Goal: Task Accomplishment & Management: Use online tool/utility

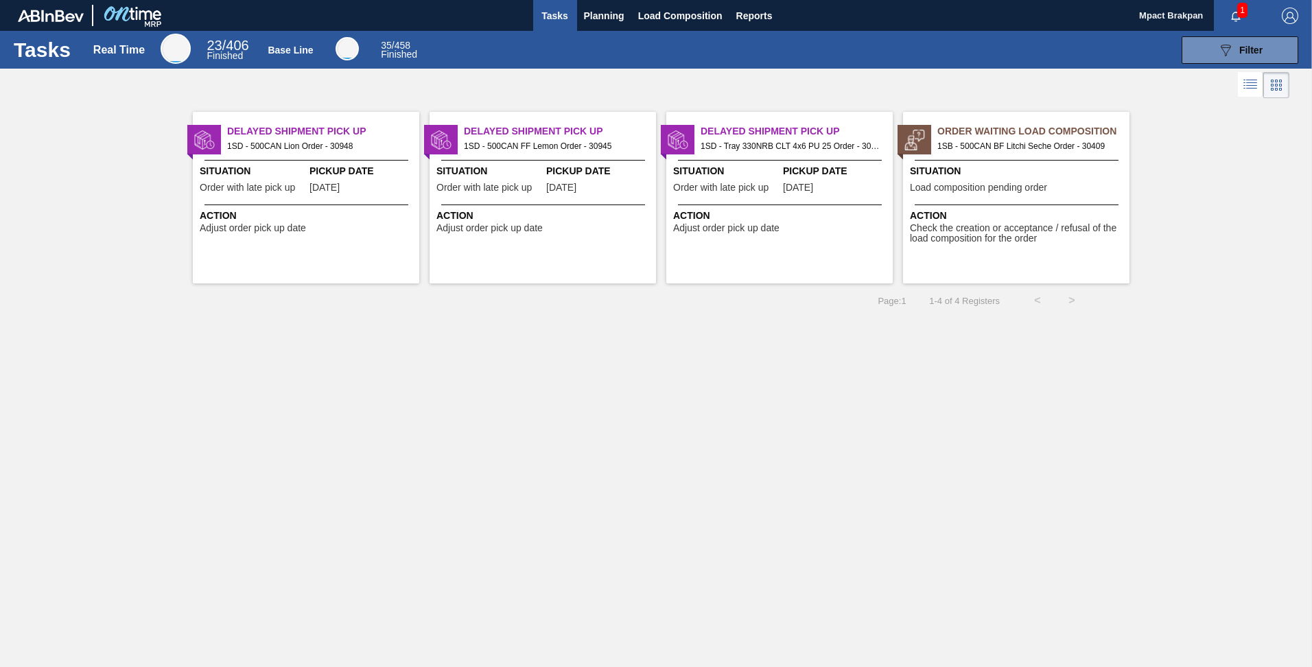
click at [1242, 11] on span "1" at bounding box center [1243, 10] width 10 height 15
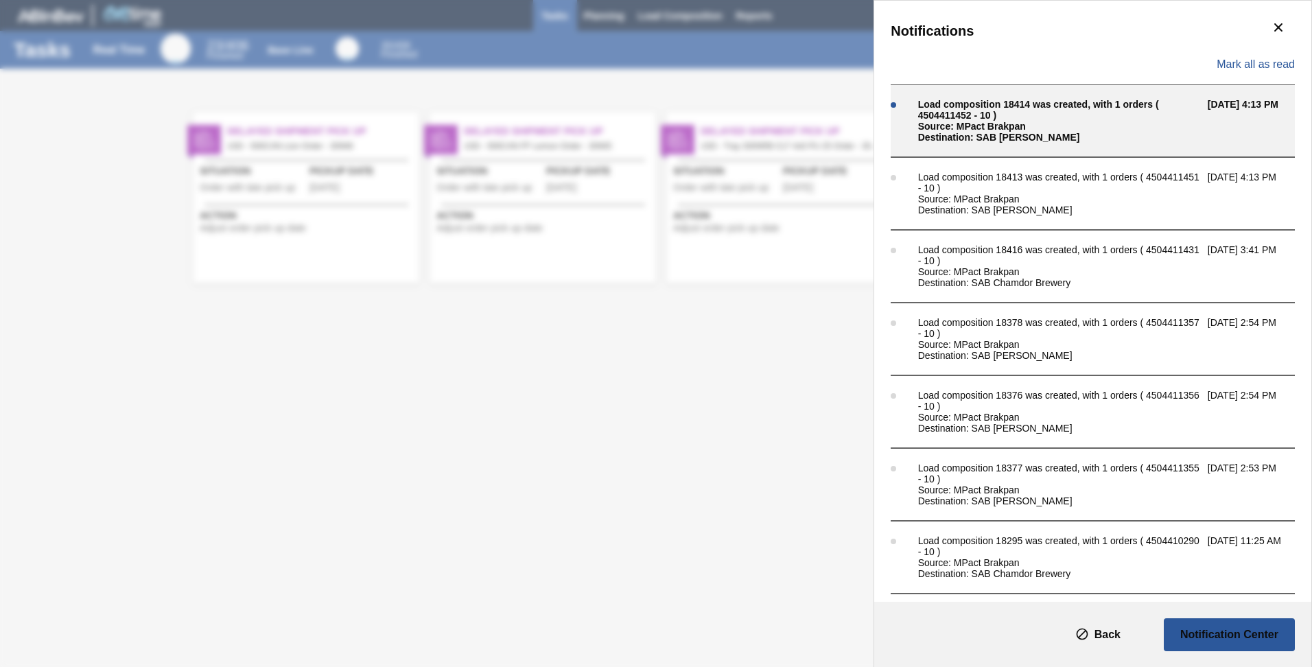
click at [997, 108] on div "Load composition 18414 was created, with 1 orders ( 4504411452 - 10 )" at bounding box center [1059, 110] width 283 height 22
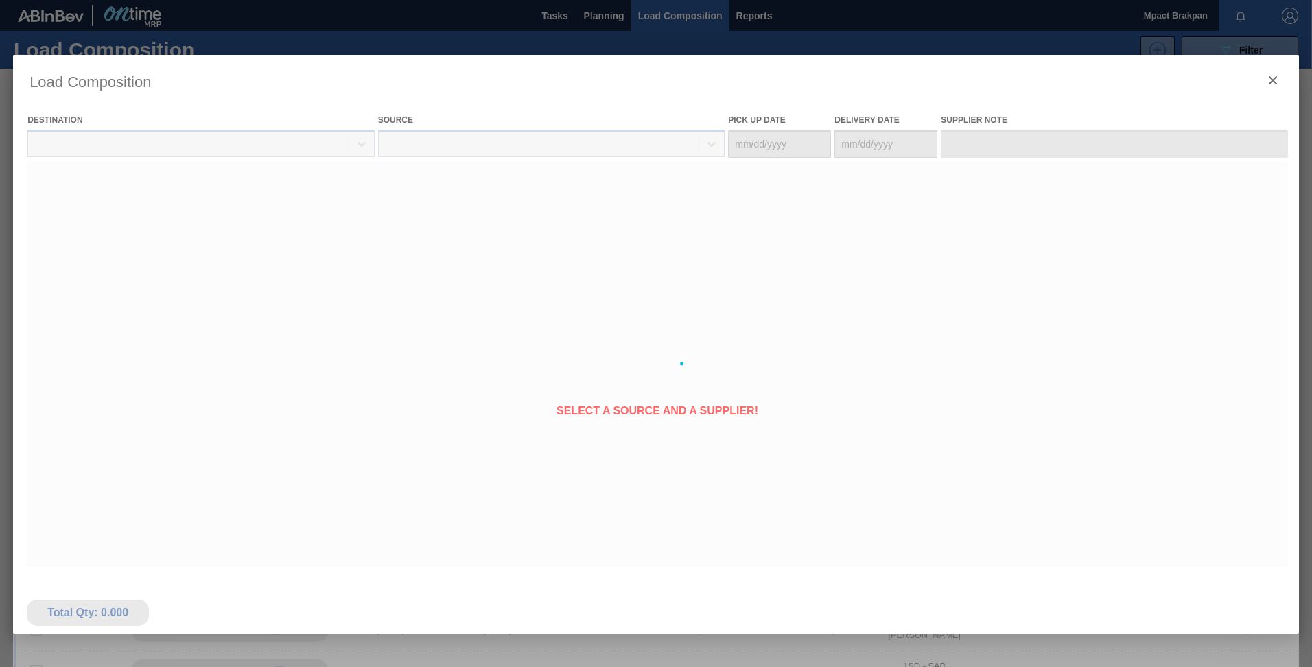
type Date "[DATE]"
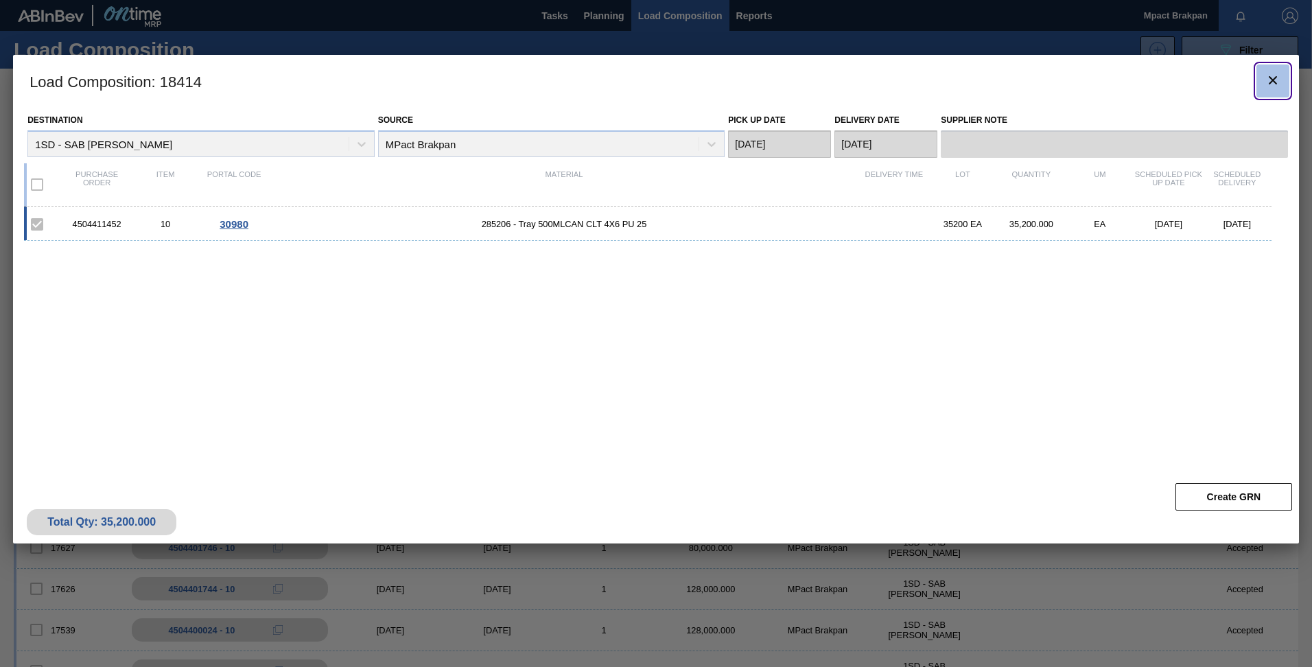
click at [1278, 82] on icon "botão de ícone" at bounding box center [1273, 80] width 16 height 16
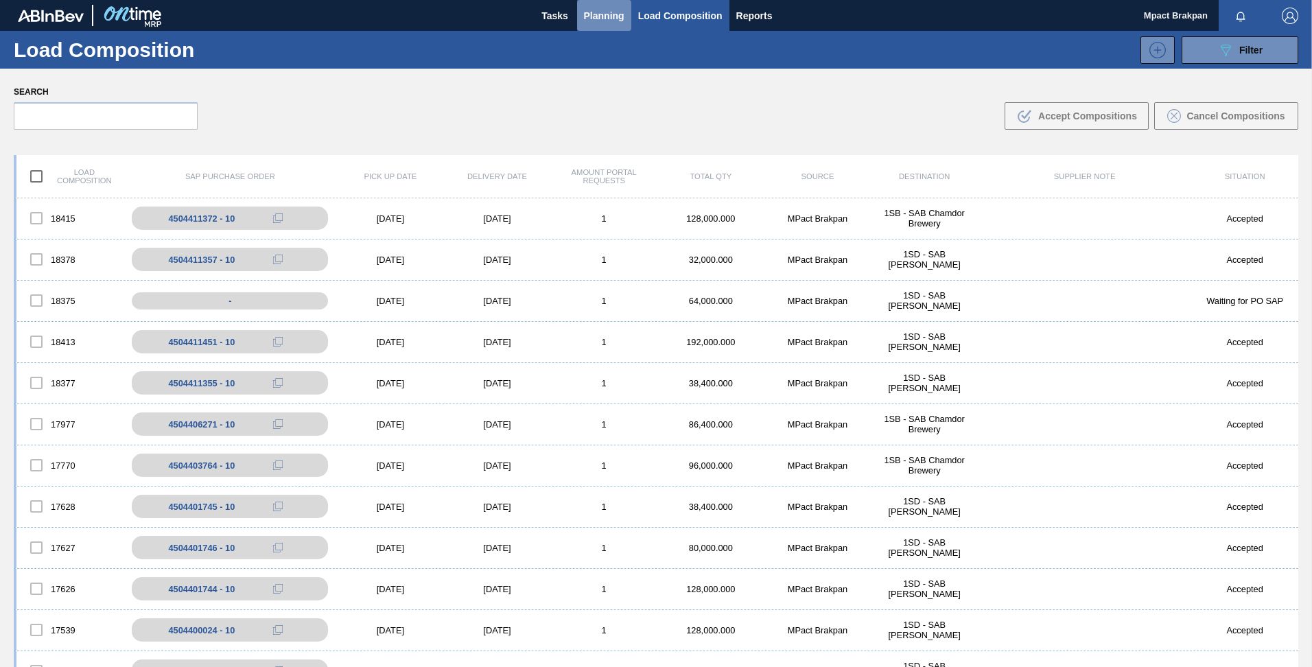
click at [599, 14] on span "Planning" at bounding box center [604, 16] width 40 height 16
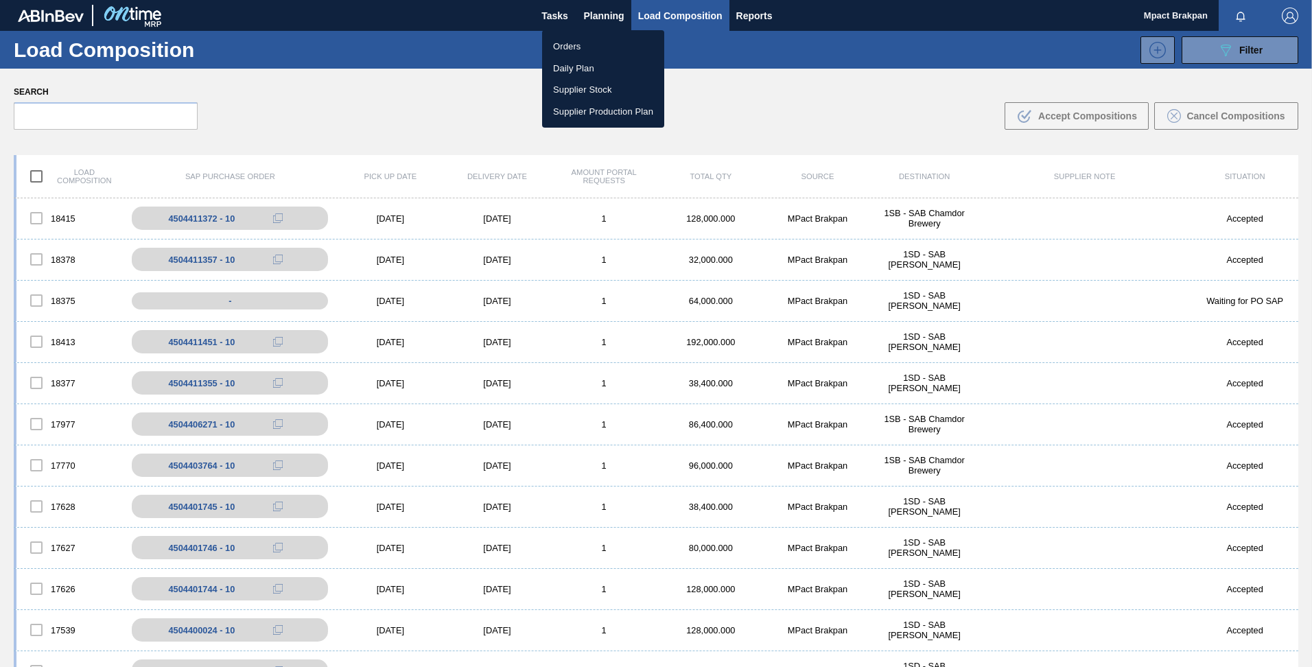
click at [564, 47] on li "Orders" at bounding box center [603, 47] width 122 height 22
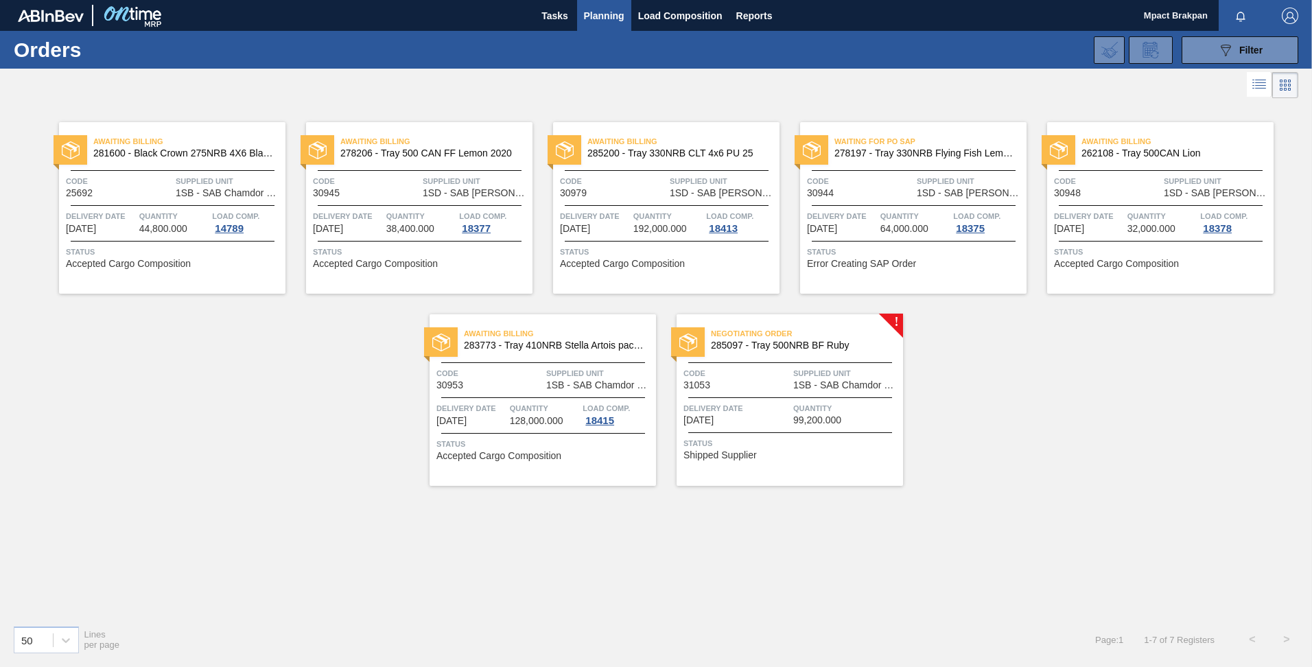
click at [802, 402] on span "Quantity" at bounding box center [846, 409] width 106 height 14
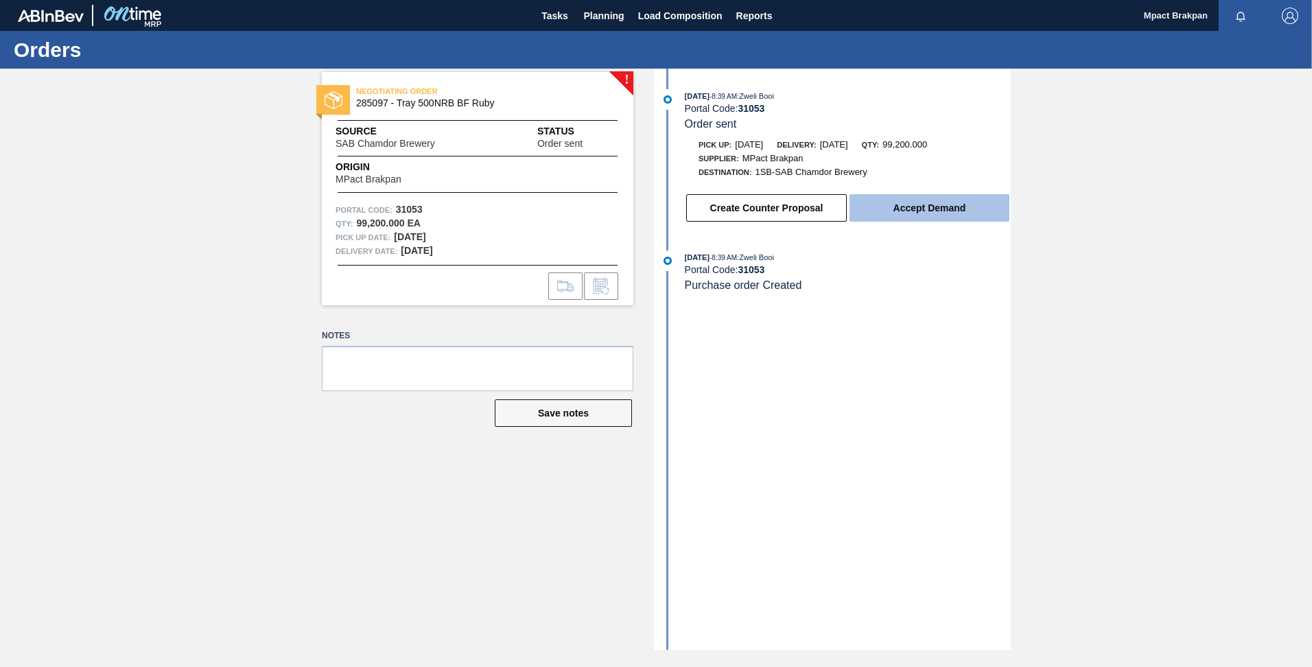
click at [943, 213] on button "Accept Demand" at bounding box center [930, 207] width 160 height 27
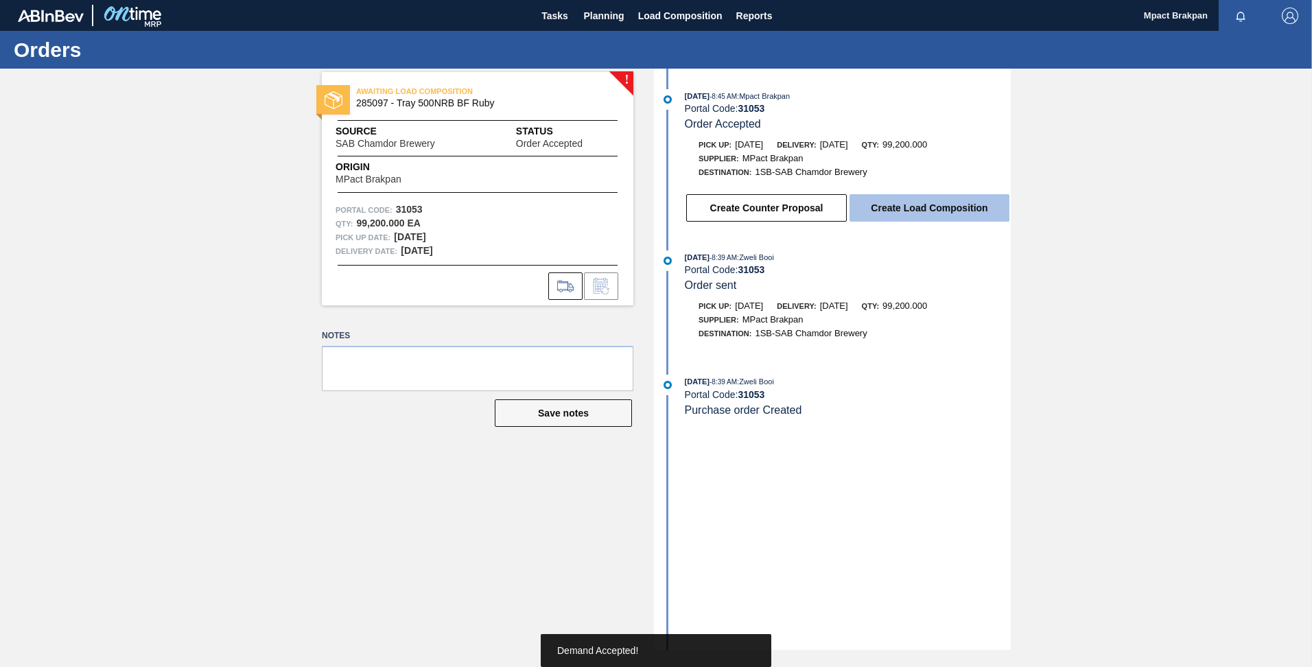
click at [936, 201] on button "Create Load Composition" at bounding box center [930, 207] width 160 height 27
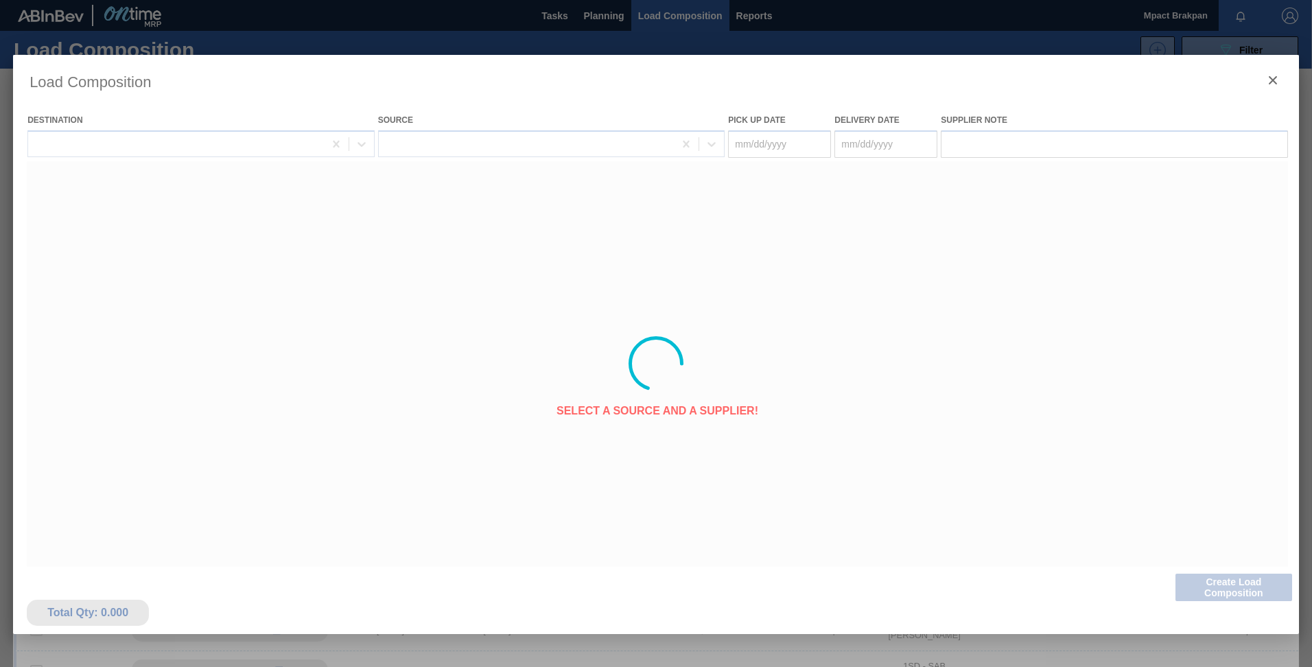
type Date "[DATE]"
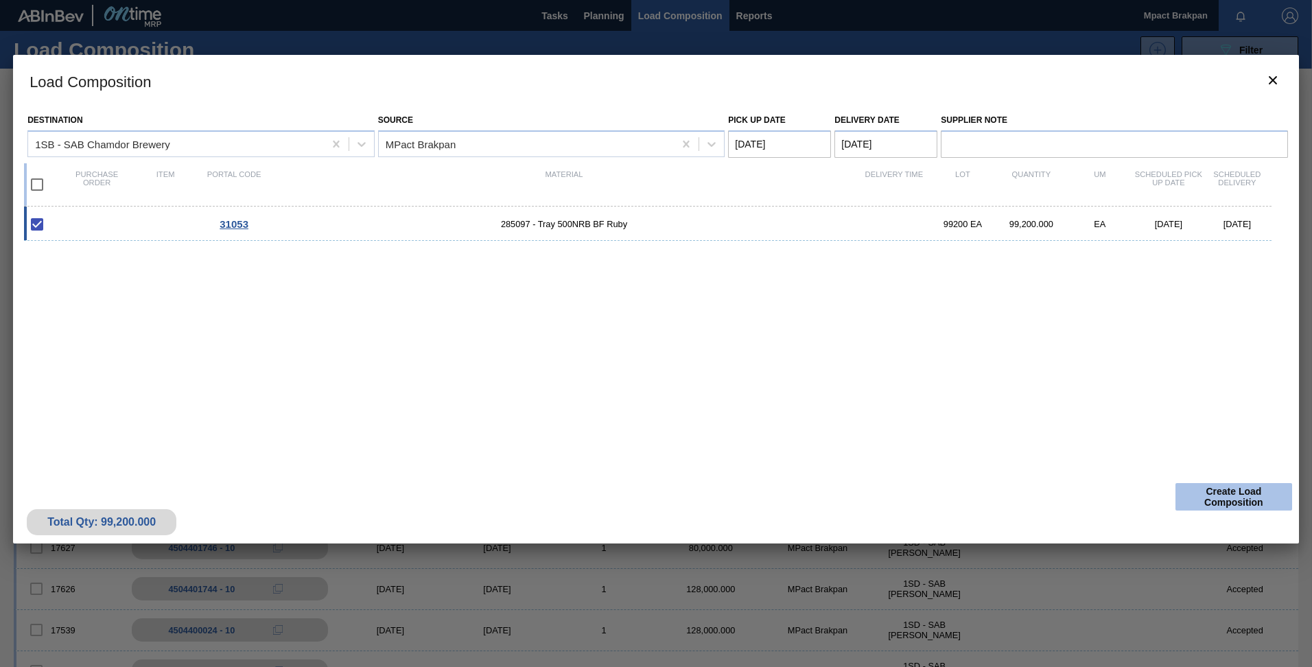
click at [1239, 494] on button "Create Load Composition" at bounding box center [1234, 496] width 117 height 27
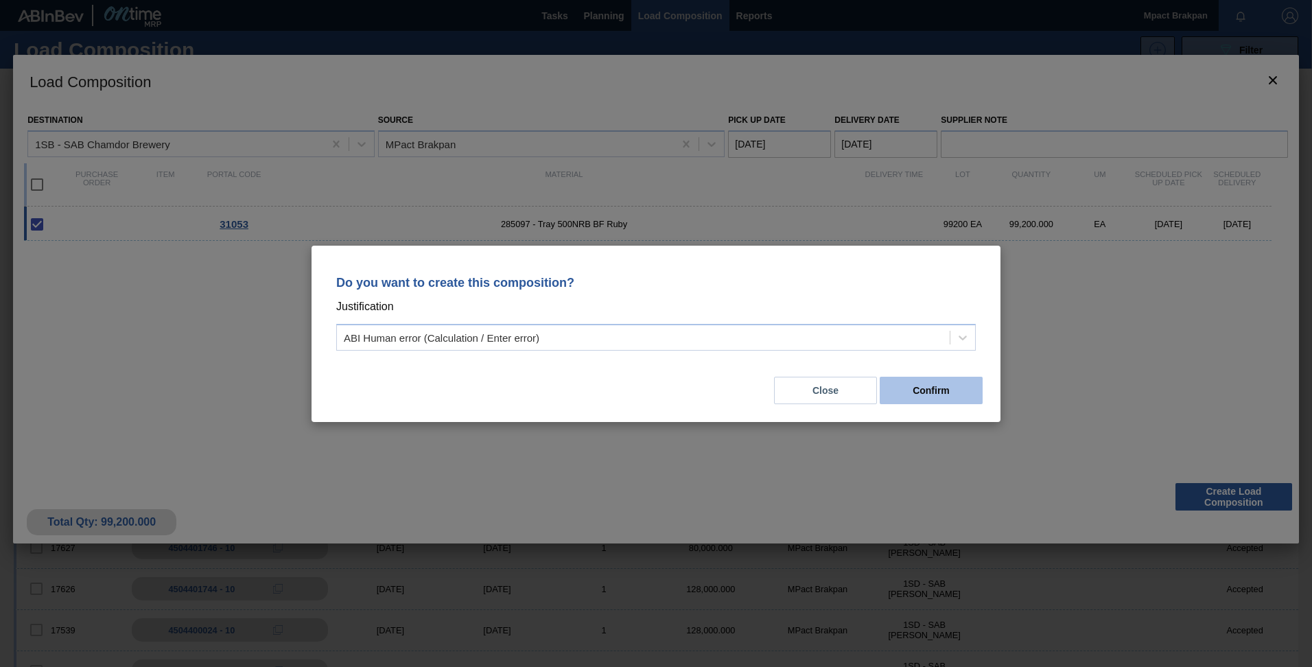
click at [917, 389] on button "Confirm" at bounding box center [931, 390] width 103 height 27
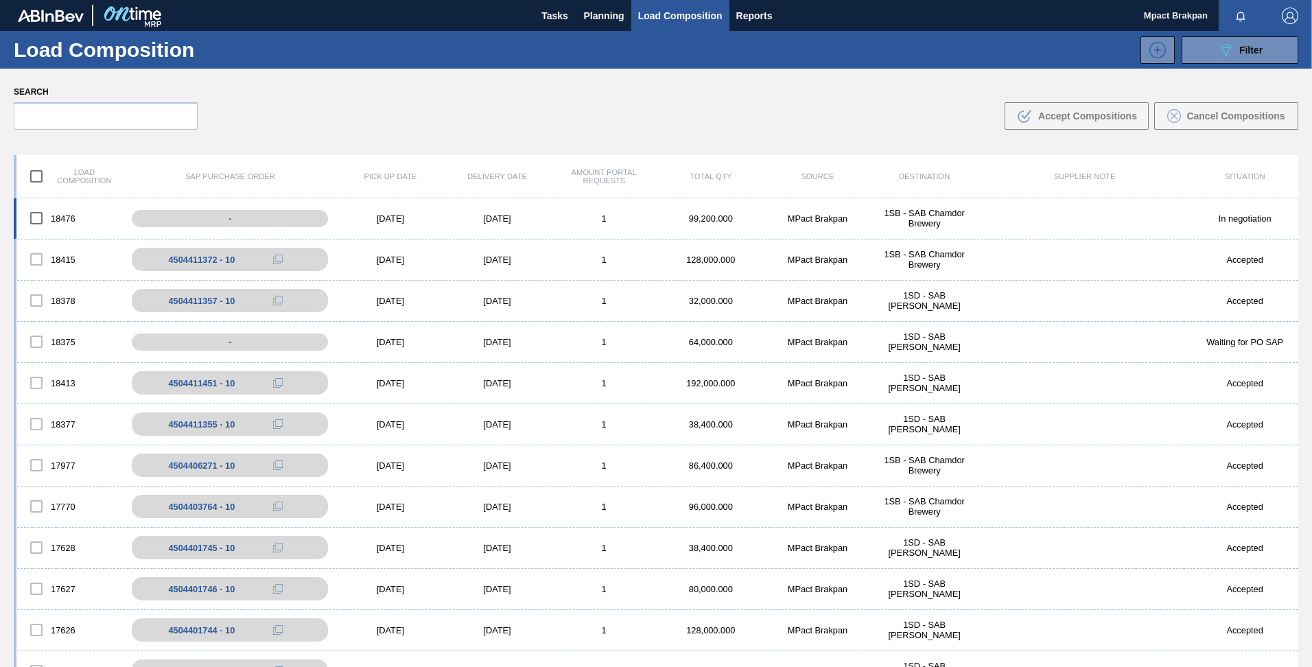
click at [382, 216] on div "[DATE]" at bounding box center [390, 218] width 107 height 10
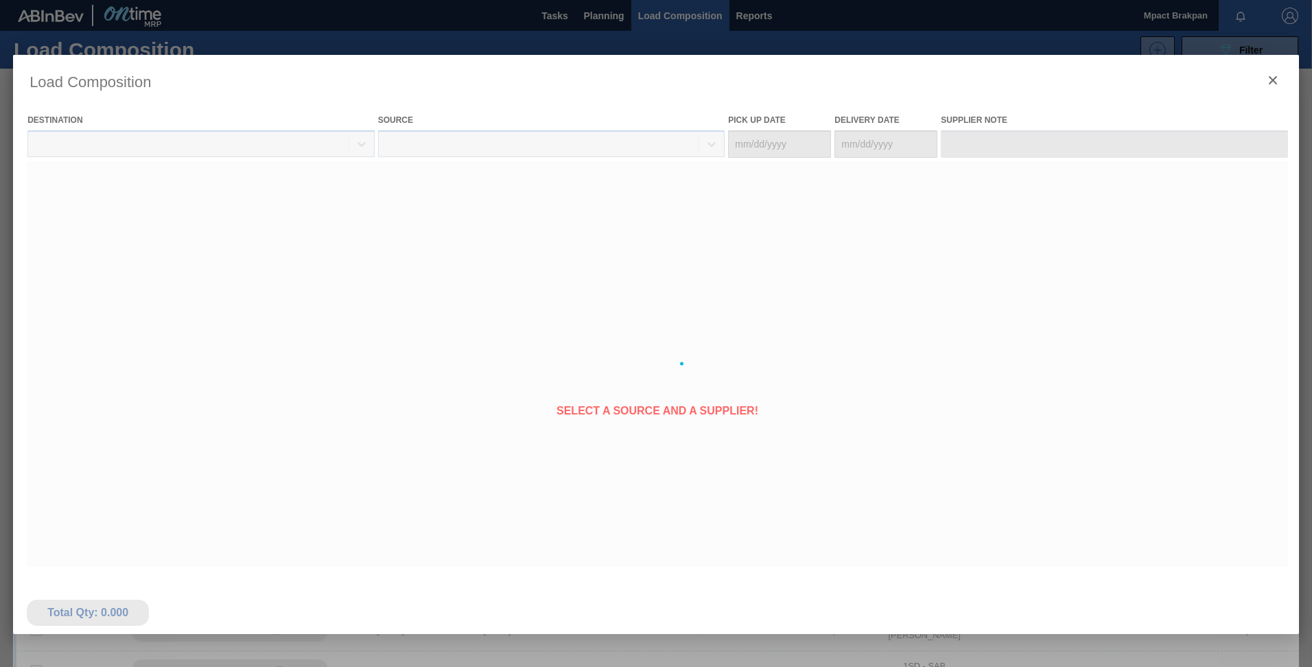
type Date "[DATE]"
